Goal: Task Accomplishment & Management: Manage account settings

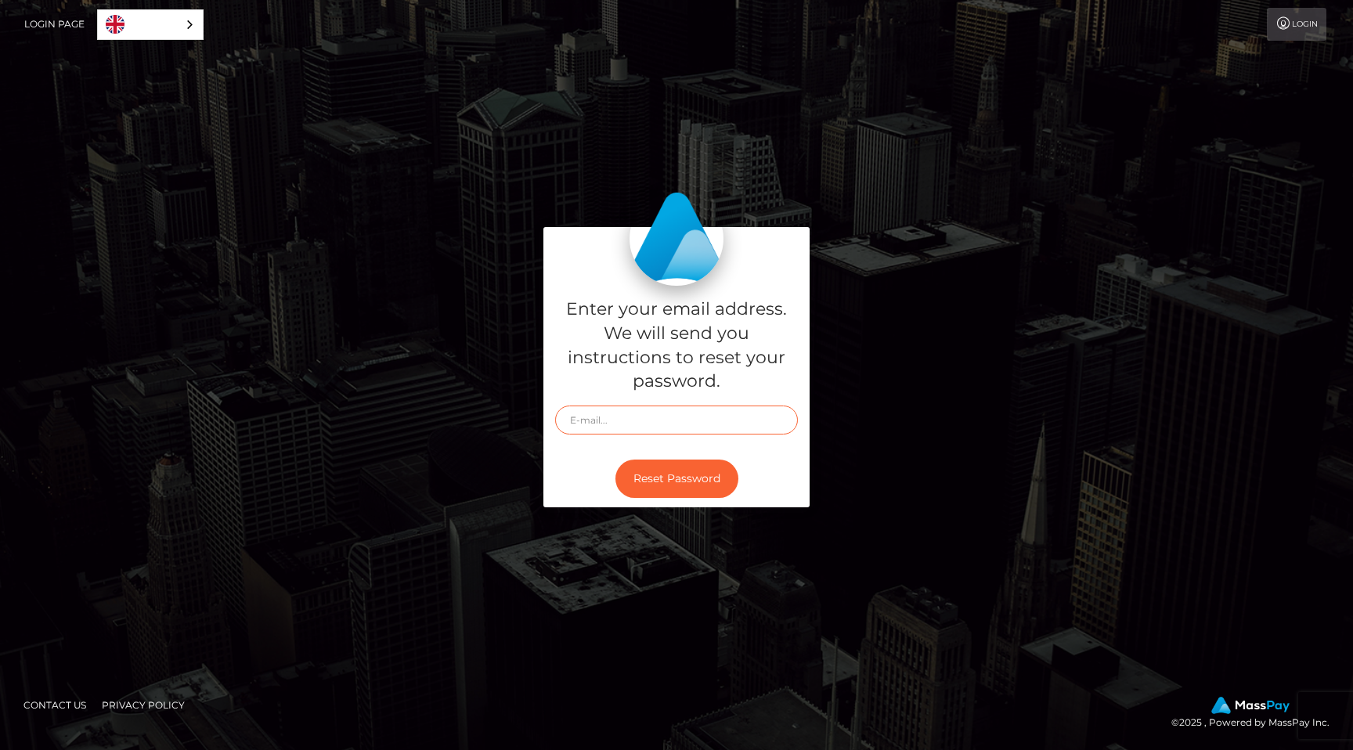
click at [614, 421] on input "text" at bounding box center [676, 420] width 243 height 29
type input "m"
type input "[EMAIL_ADDRESS][DOMAIN_NAME]"
click at [683, 481] on button "Reset Password" at bounding box center [677, 479] width 123 height 38
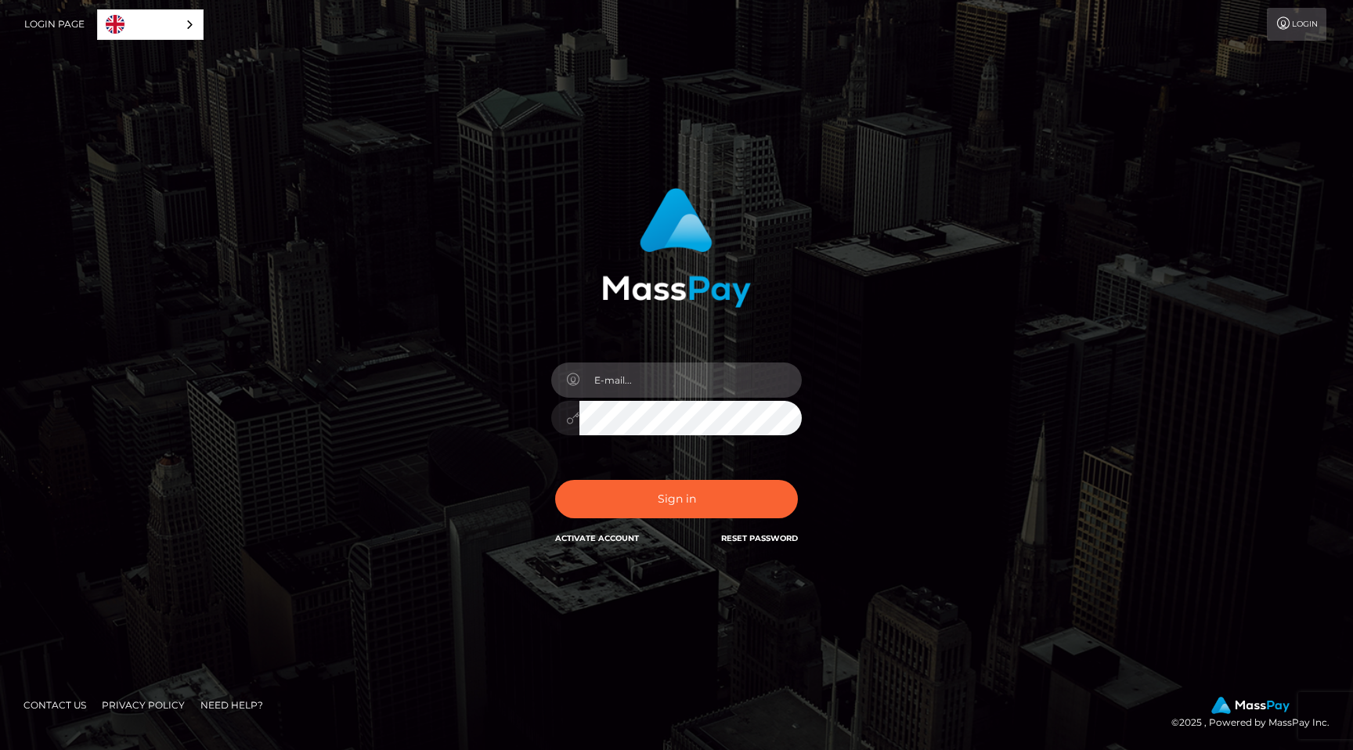
click at [658, 369] on input "email" at bounding box center [691, 380] width 222 height 35
type input "[EMAIL_ADDRESS][DOMAIN_NAME]"
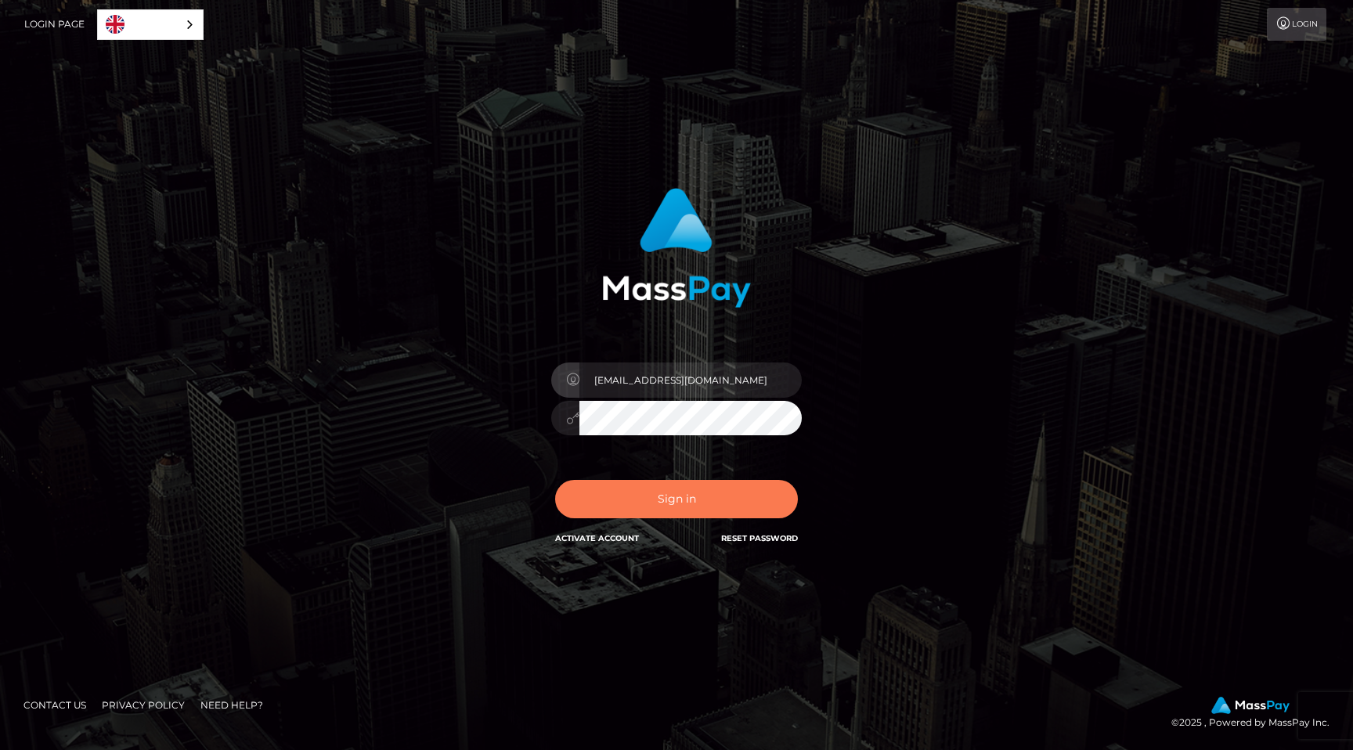
click at [690, 510] on button "Sign in" at bounding box center [676, 499] width 243 height 38
